Goal: Book appointment/travel/reservation

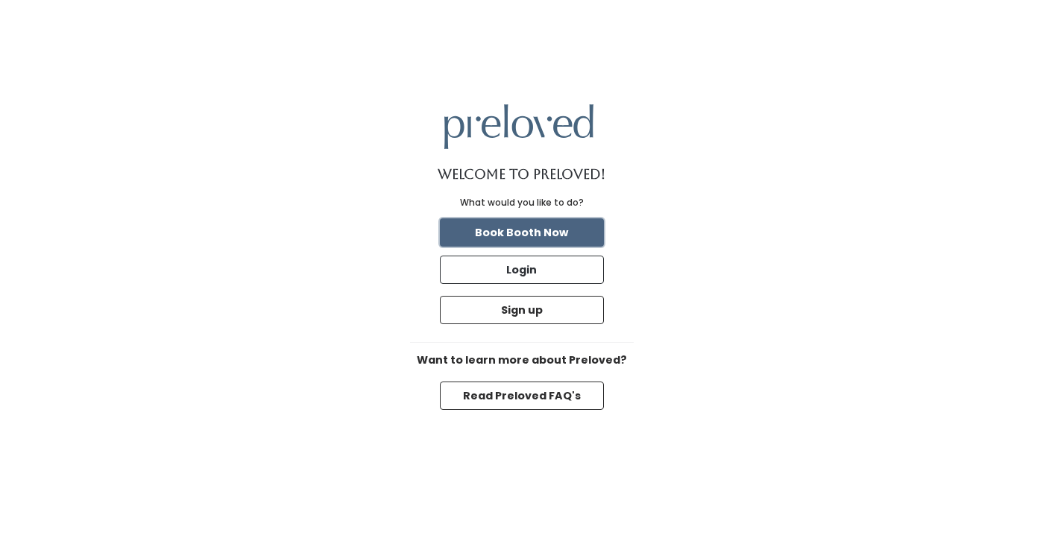
click at [483, 225] on button "Book Booth Now" at bounding box center [522, 232] width 164 height 28
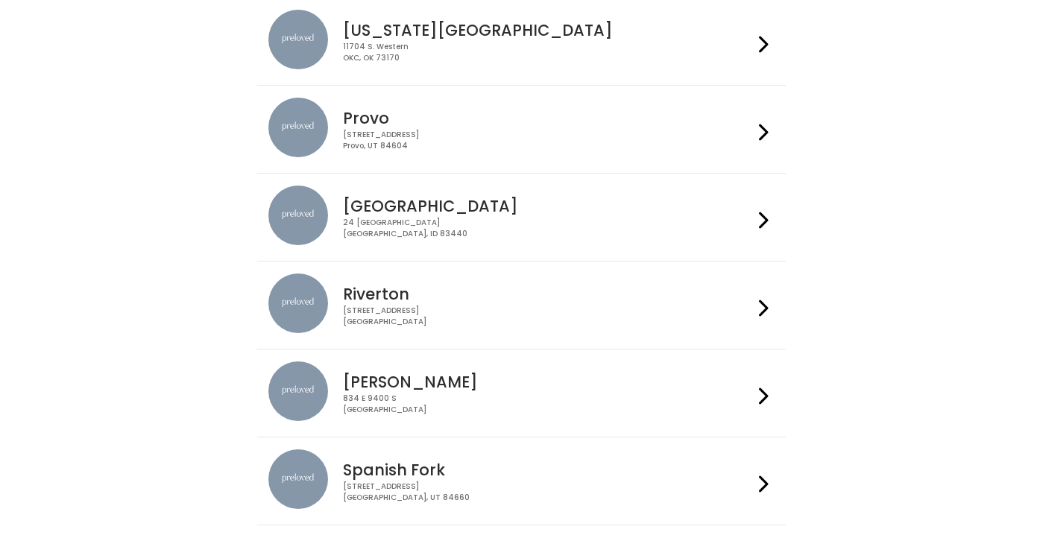
scroll to position [505, 0]
click at [521, 141] on div "[STREET_ADDRESS]" at bounding box center [548, 140] width 410 height 22
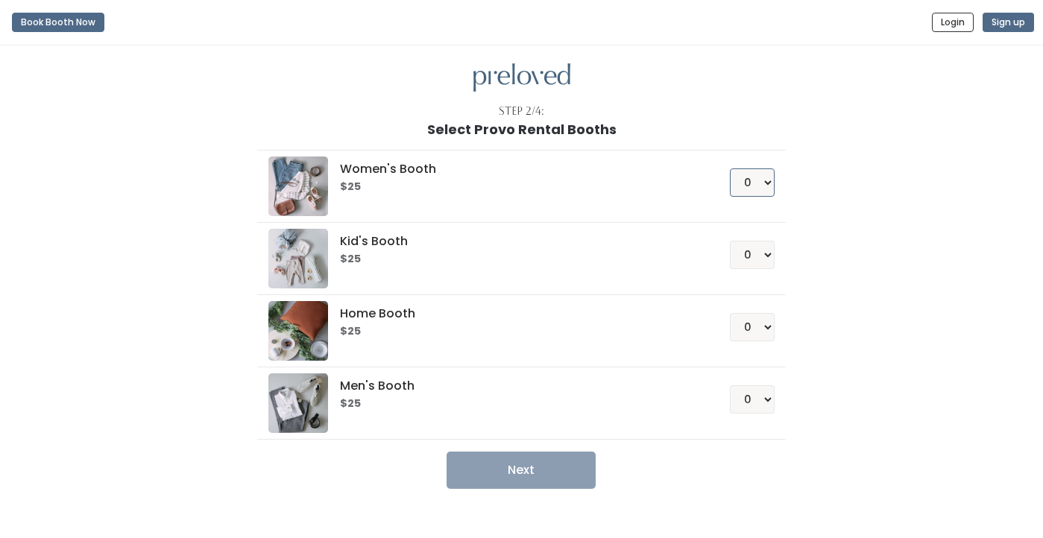
select select "1"
click option "1" at bounding box center [0, 0] width 0 height 0
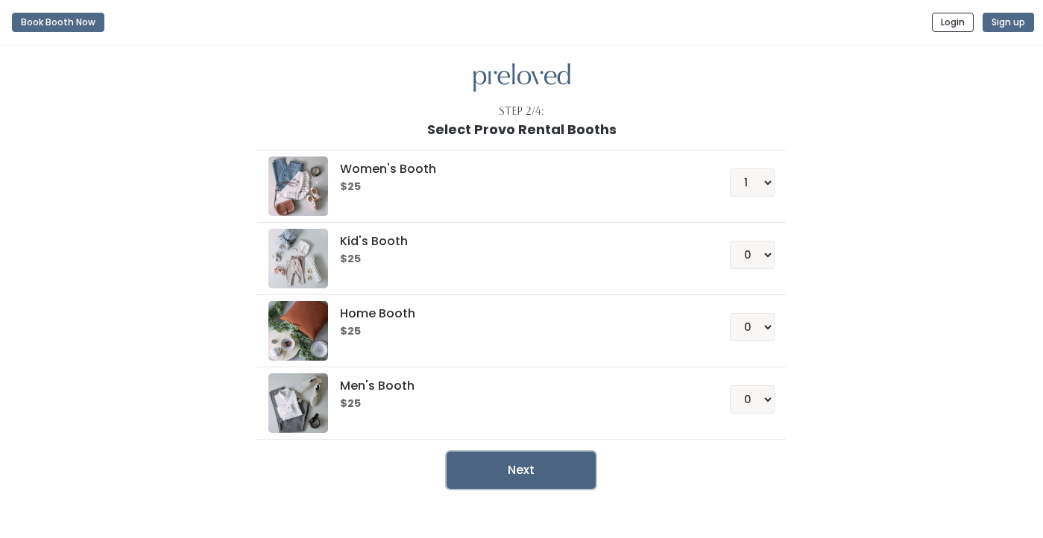
click at [566, 464] on button "Next" at bounding box center [521, 470] width 149 height 37
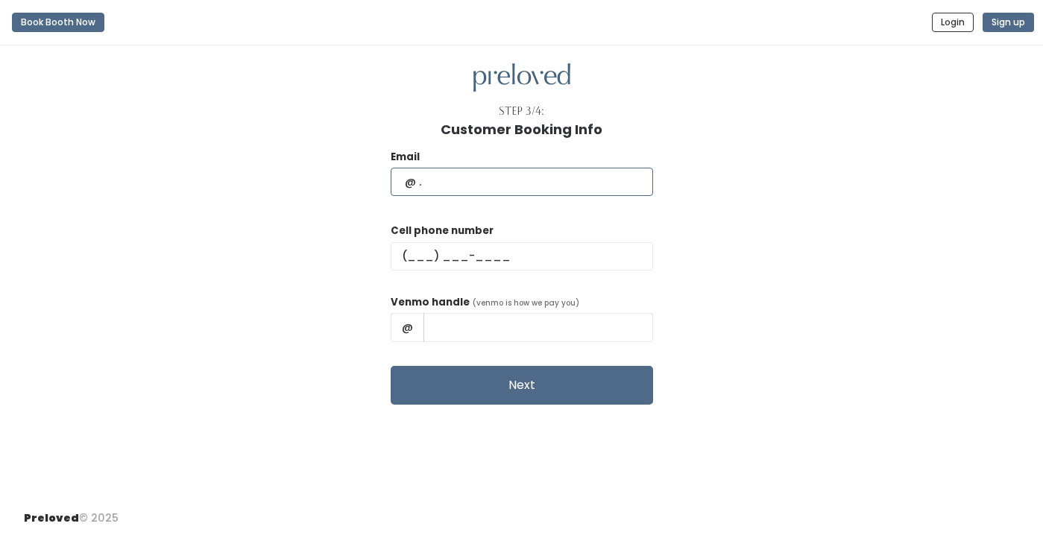
click at [436, 177] on input "text" at bounding box center [522, 182] width 262 height 28
type input "pearlspencer.98@gmail.com"
click at [433, 269] on input "text" at bounding box center [522, 256] width 262 height 28
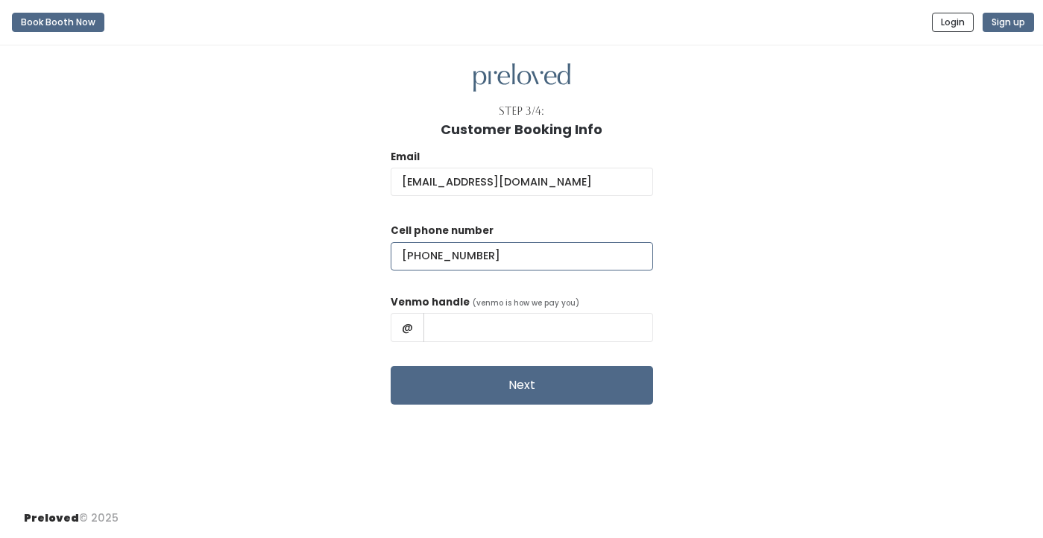
type input "(480) 524-5763"
click at [475, 335] on input "text" at bounding box center [538, 327] width 230 height 28
type input "Pearl-Spencer-1"
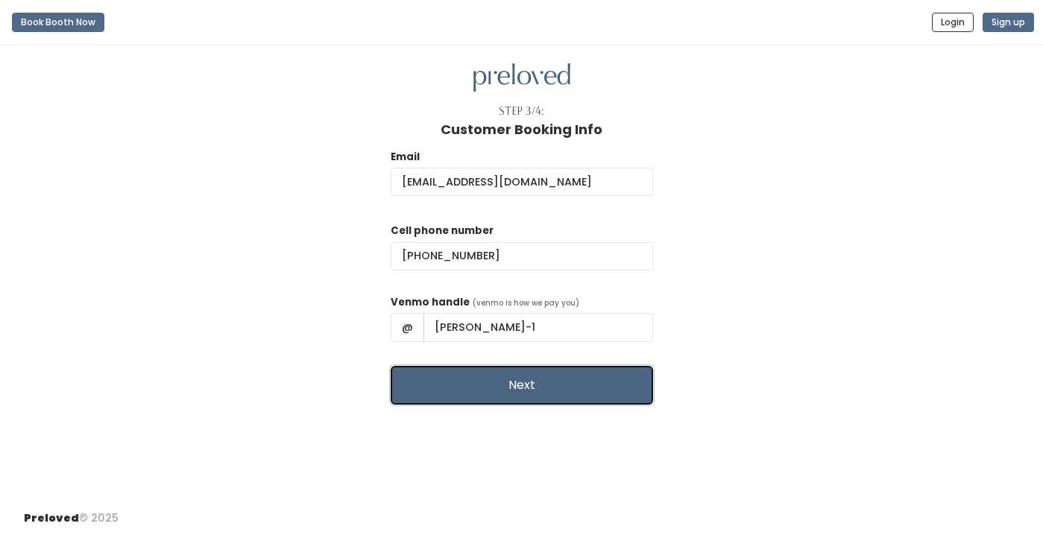
click at [502, 392] on button "Next" at bounding box center [522, 385] width 262 height 39
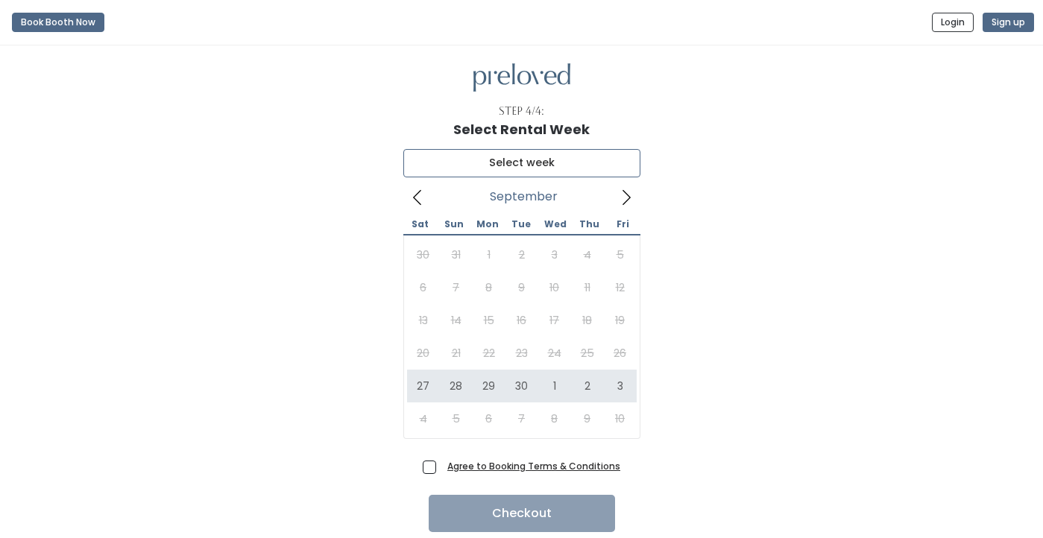
type input "[DATE] to [DATE]"
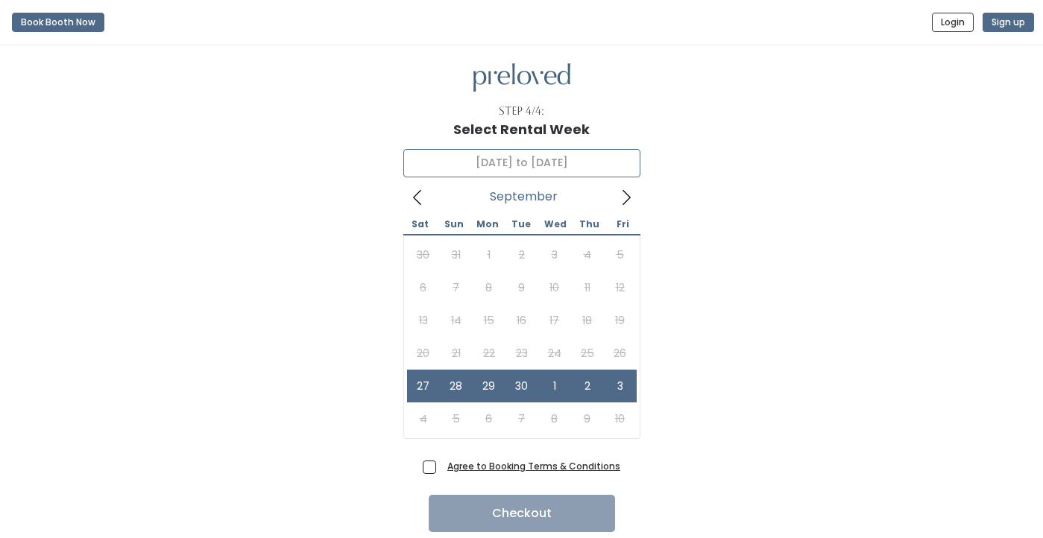
scroll to position [51, 0]
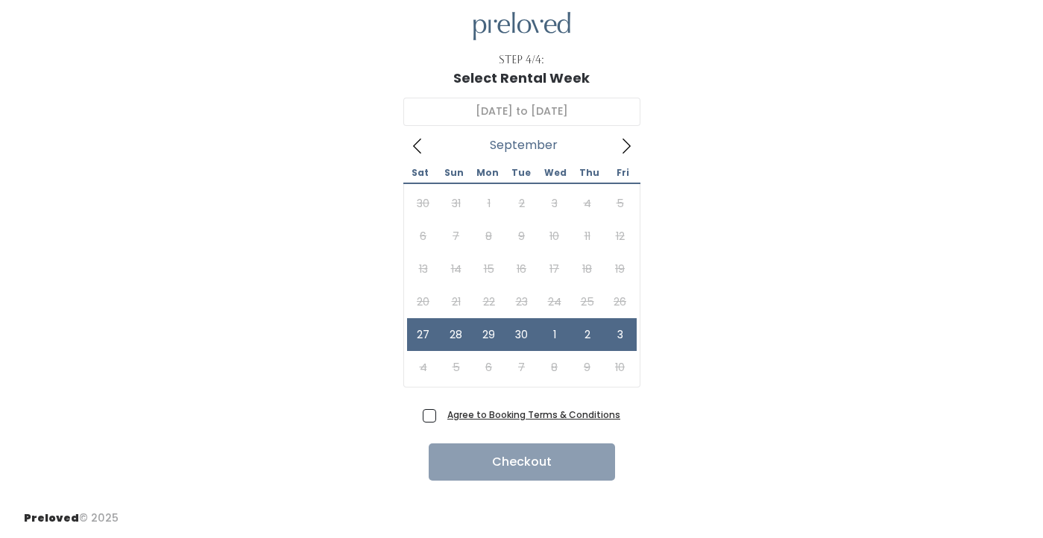
click at [441, 416] on span "Agree to Booking Terms & Conditions" at bounding box center [530, 414] width 179 height 15
click at [441, 416] on input "Agree to Booking Terms & Conditions" at bounding box center [446, 412] width 10 height 10
checkbox input "true"
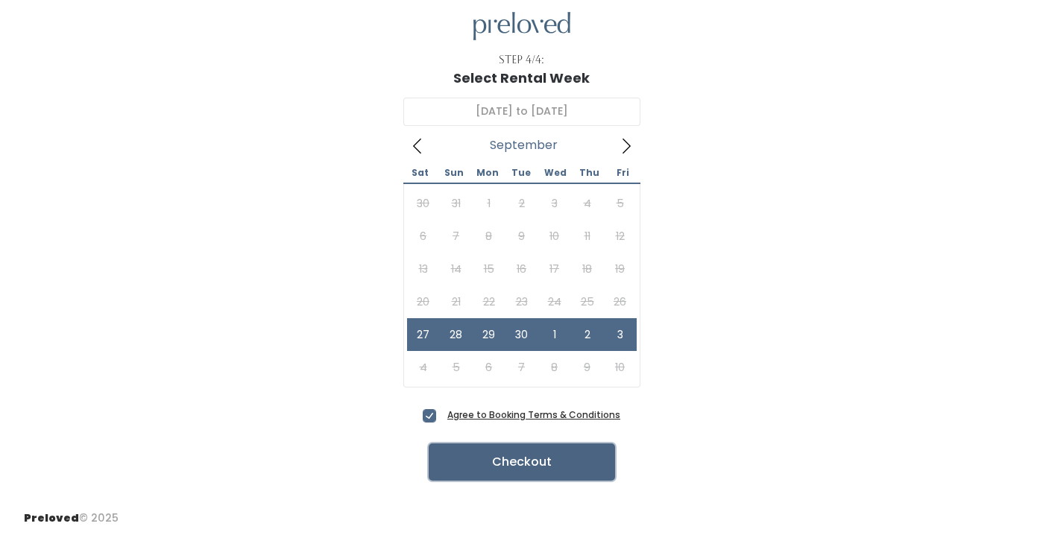
click at [542, 447] on button "Checkout" at bounding box center [522, 462] width 186 height 37
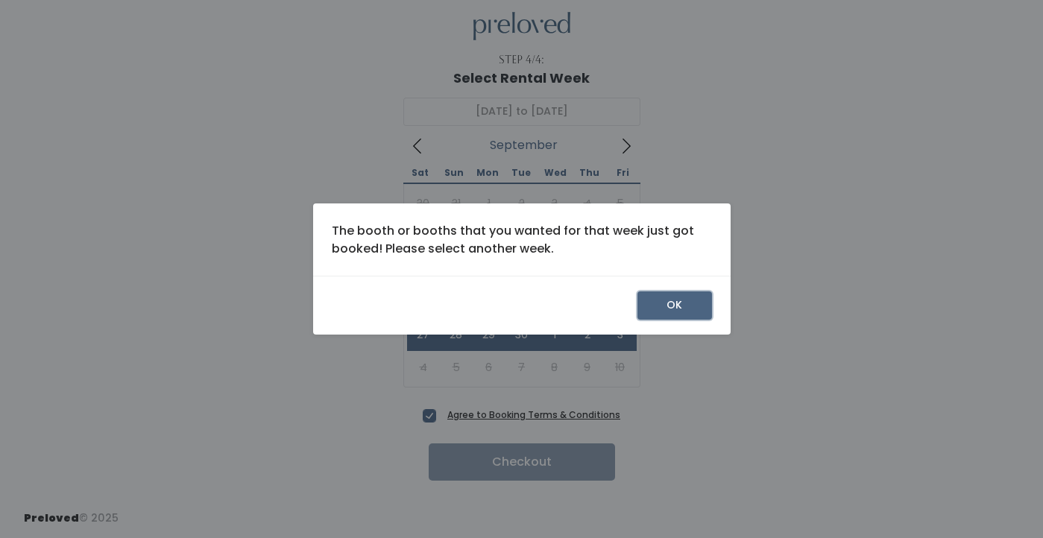
click at [661, 315] on button "OK" at bounding box center [674, 305] width 75 height 28
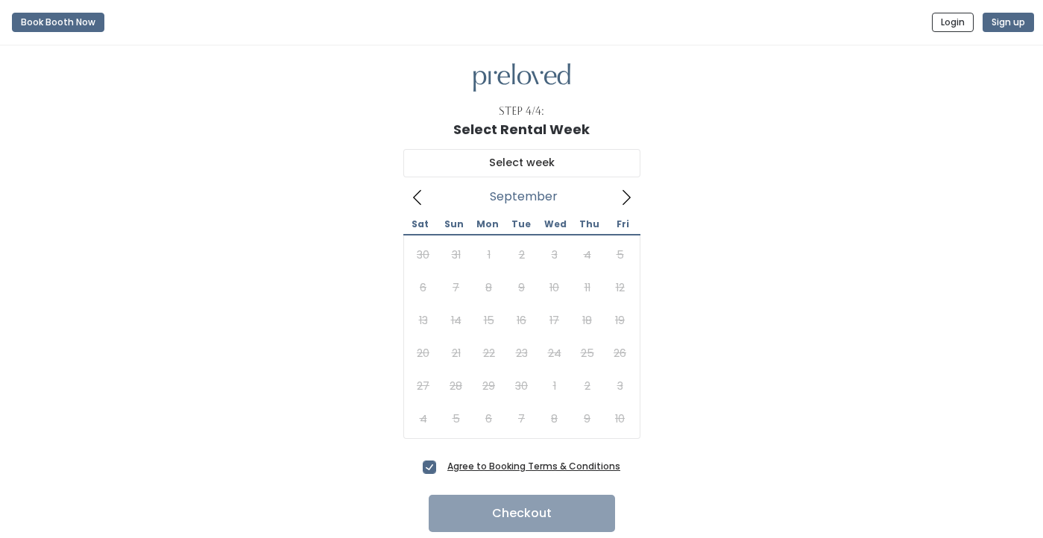
scroll to position [52, 0]
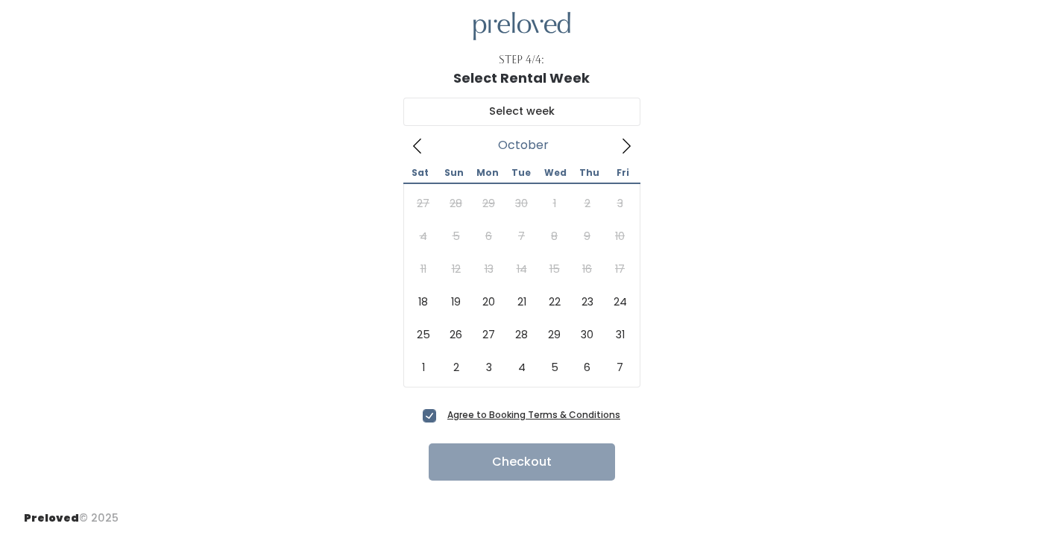
click at [623, 142] on icon at bounding box center [626, 146] width 16 height 16
